Goal: Navigation & Orientation: Find specific page/section

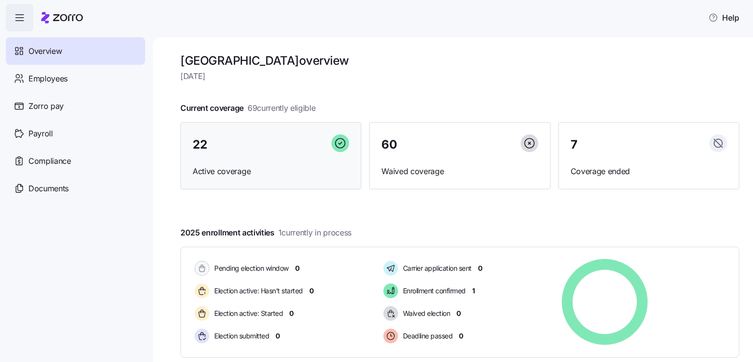
click at [200, 142] on span "22" at bounding box center [200, 145] width 14 height 12
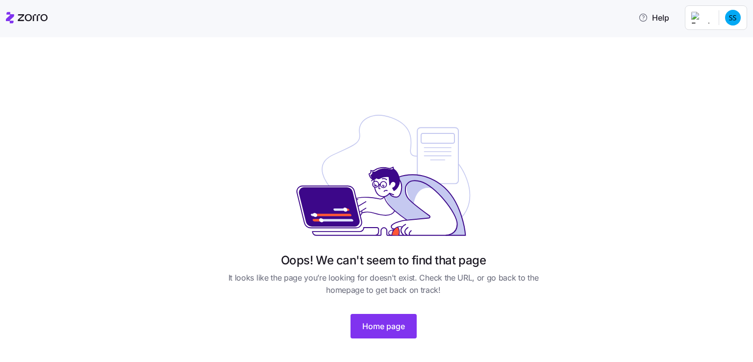
scroll to position [37, 0]
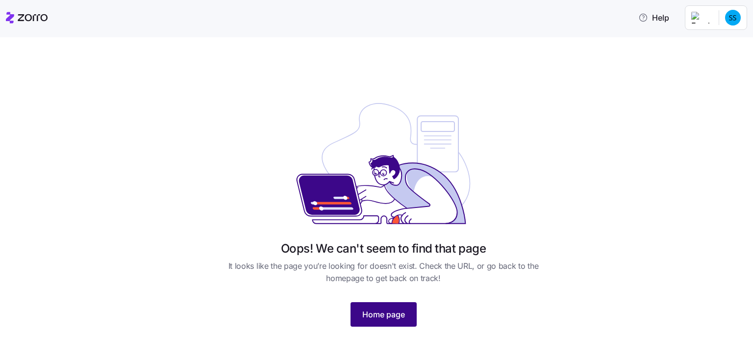
click at [364, 317] on span "Home page" at bounding box center [383, 315] width 43 height 12
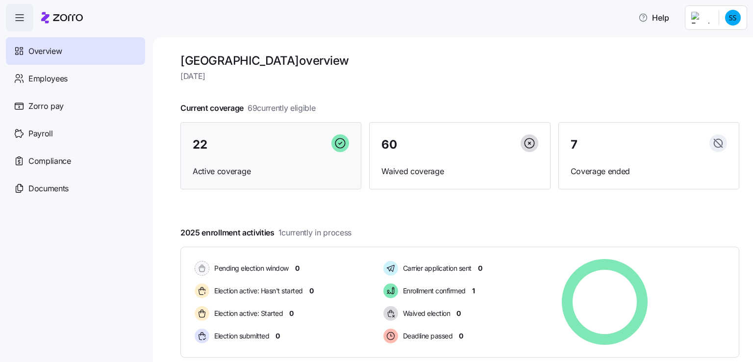
click at [202, 145] on span "22" at bounding box center [200, 145] width 14 height 12
